Goal: Transaction & Acquisition: Purchase product/service

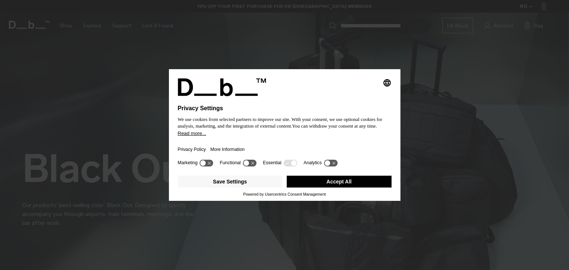
click at [352, 184] on button "Accept All" at bounding box center [339, 182] width 105 height 12
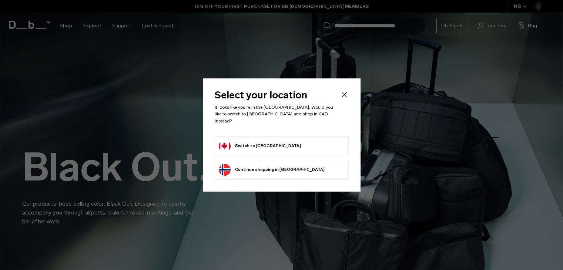
click at [281, 140] on form "Switch to [GEOGRAPHIC_DATA]" at bounding box center [282, 146] width 126 height 12
click at [249, 143] on button "Switch to Canada" at bounding box center [260, 146] width 82 height 12
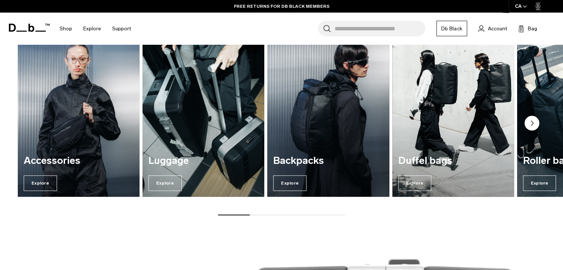
scroll to position [592, 0]
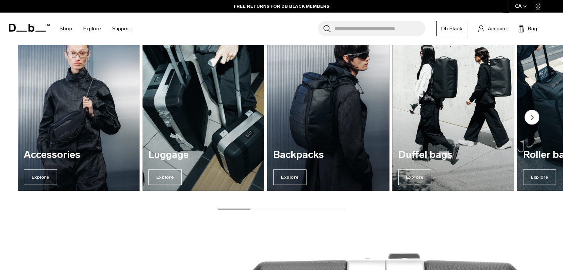
click at [304, 168] on div "Backpacks Explore" at bounding box center [328, 167] width 122 height 47
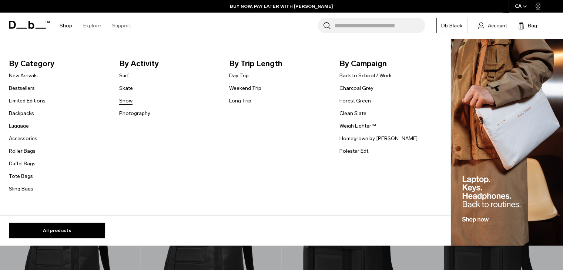
click at [122, 102] on link "Snow" at bounding box center [125, 101] width 13 height 8
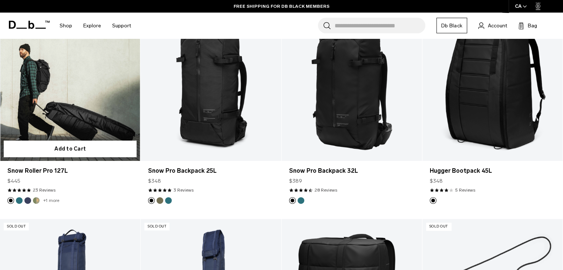
click at [19, 202] on button "Midnight Teal" at bounding box center [19, 200] width 7 height 7
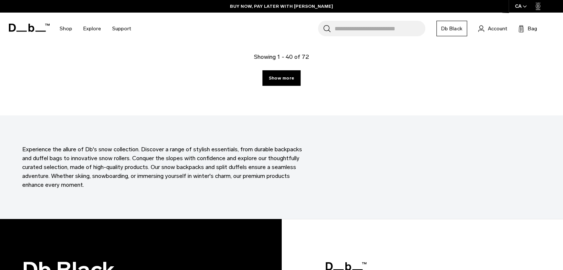
scroll to position [2296, 0]
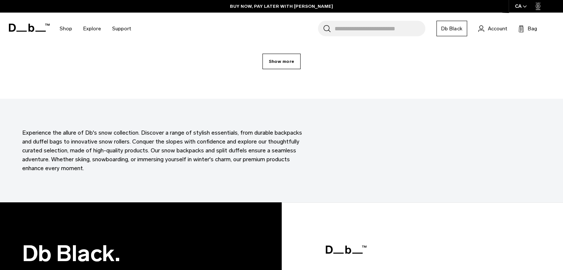
click at [294, 66] on link "Show more" at bounding box center [282, 62] width 38 height 16
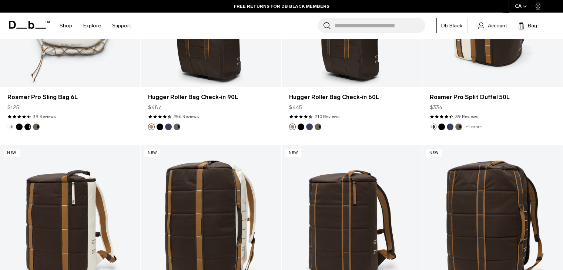
scroll to position [3212, 0]
